Goal: Information Seeking & Learning: Learn about a topic

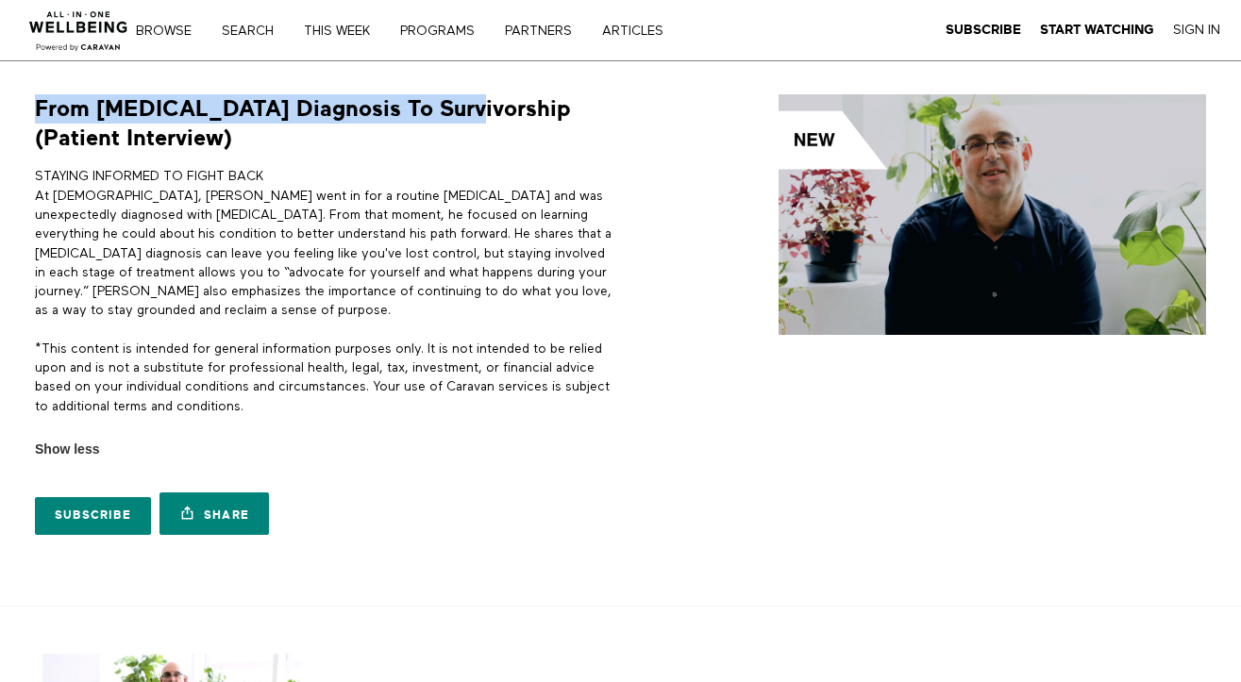
drag, startPoint x: 446, startPoint y: 108, endPoint x: -8, endPoint y: 109, distance: 454.0
click at [0, 109] on html "Skip to main content Thousands of videos, practices, programs, workshops, and m…" at bounding box center [620, 341] width 1241 height 682
copy h1 "From Cancer Diagnosis To Survivorship"
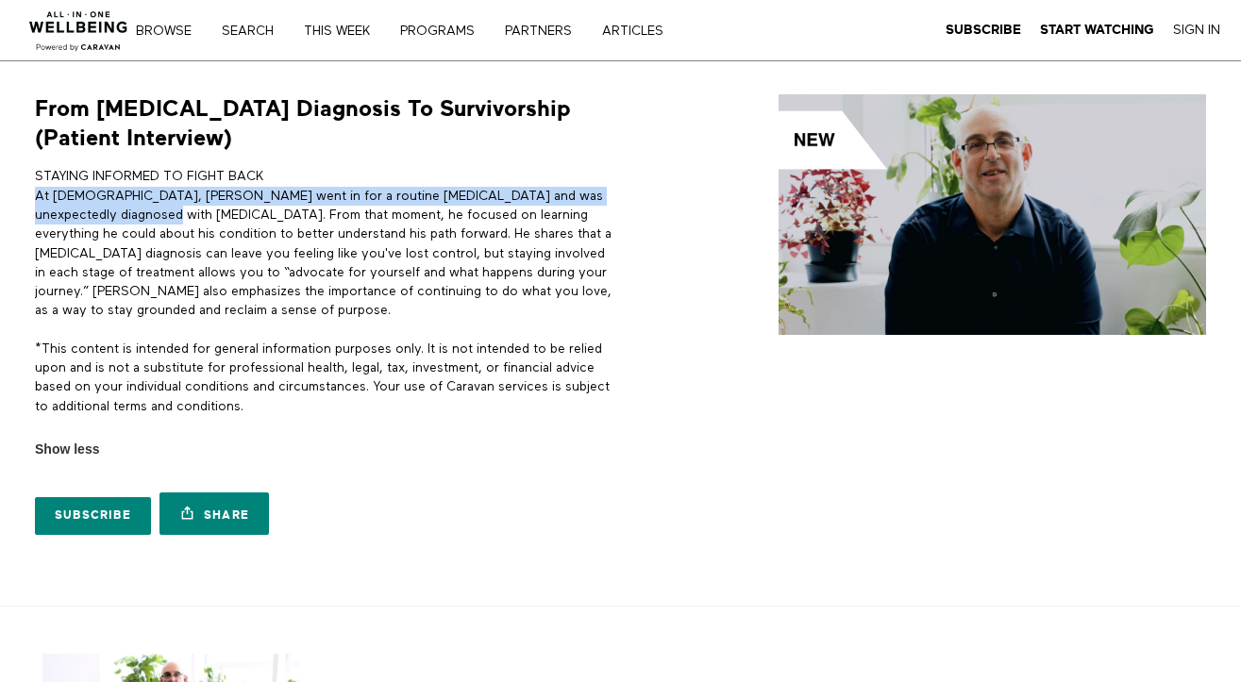
drag, startPoint x: 115, startPoint y: 214, endPoint x: 25, endPoint y: 197, distance: 91.3
click at [25, 197] on div "From Cancer Diagnosis To Survivorship (Patient Interview) STAYING INFORMED TO F…" at bounding box center [319, 319] width 590 height 450
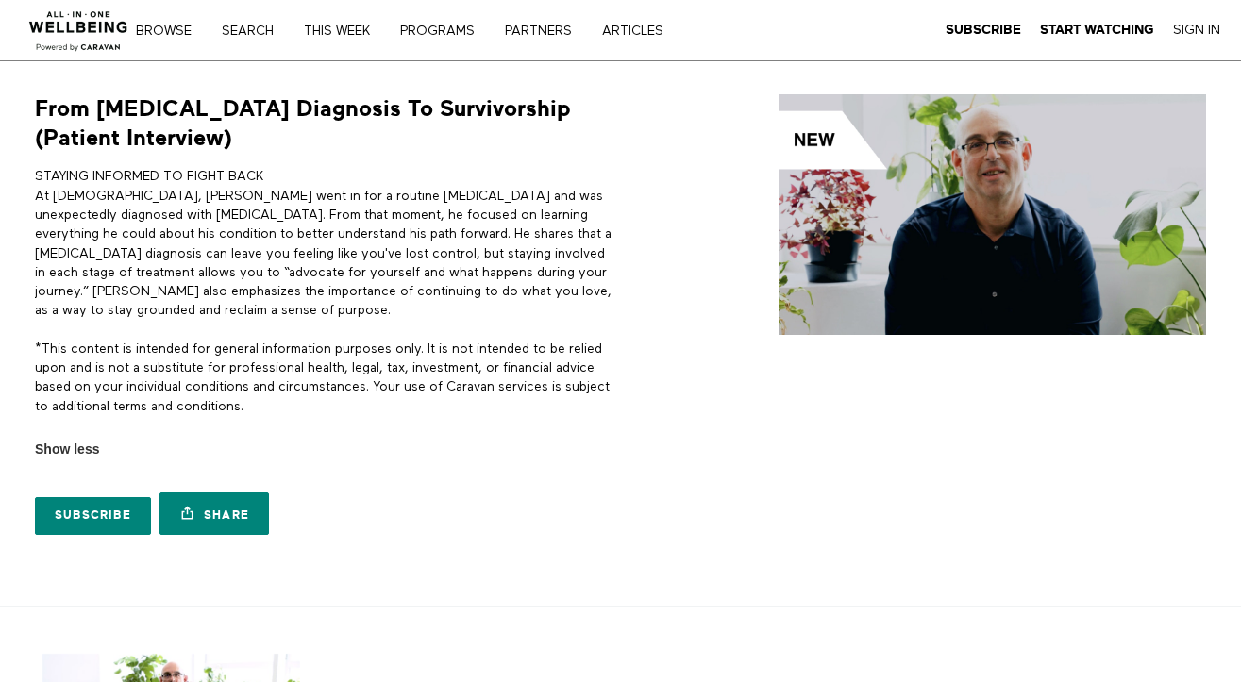
click at [134, 225] on p "STAYING INFORMED TO FIGHT BACK At 50 years old, Jon went in for a routine colon…" at bounding box center [324, 243] width 579 height 153
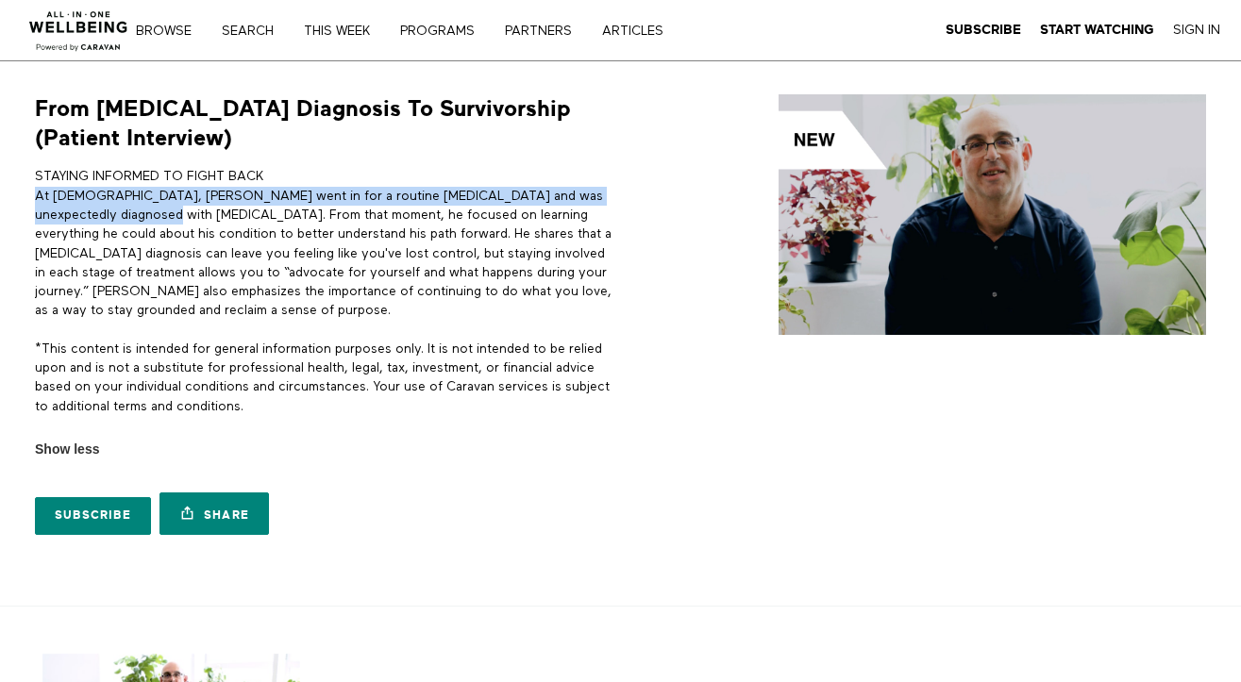
drag, startPoint x: 115, startPoint y: 215, endPoint x: 27, endPoint y: 197, distance: 89.6
click at [26, 197] on div "From Cancer Diagnosis To Survivorship (Patient Interview) STAYING INFORMED TO F…" at bounding box center [319, 319] width 590 height 450
copy p "At 50 years old, Jon went in for a routine colonoscopy and was unexpectedly dia…"
